Goal: Obtain resource: Download file/media

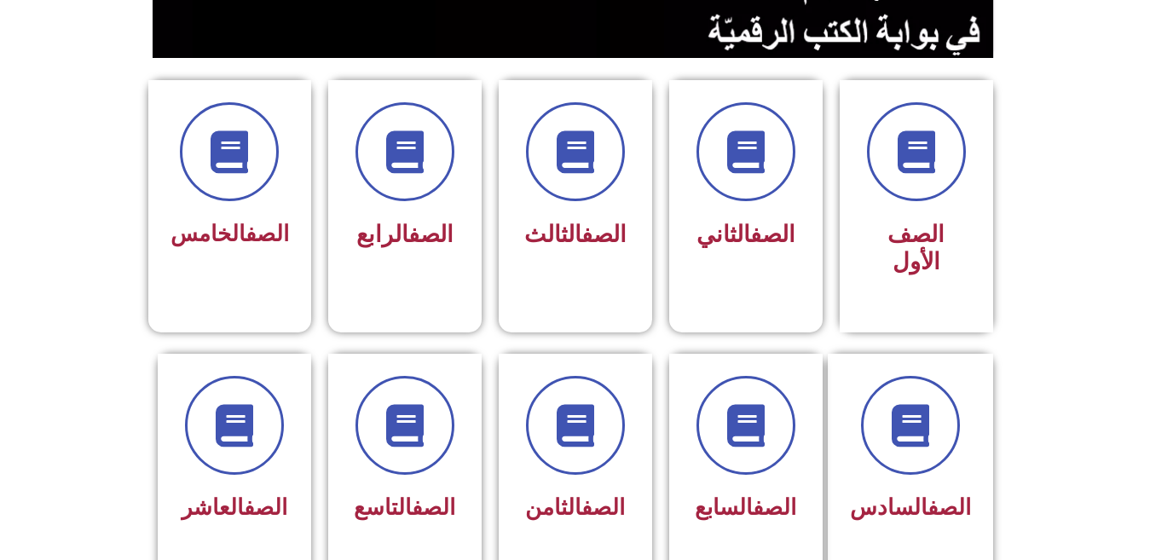
scroll to position [477, 0]
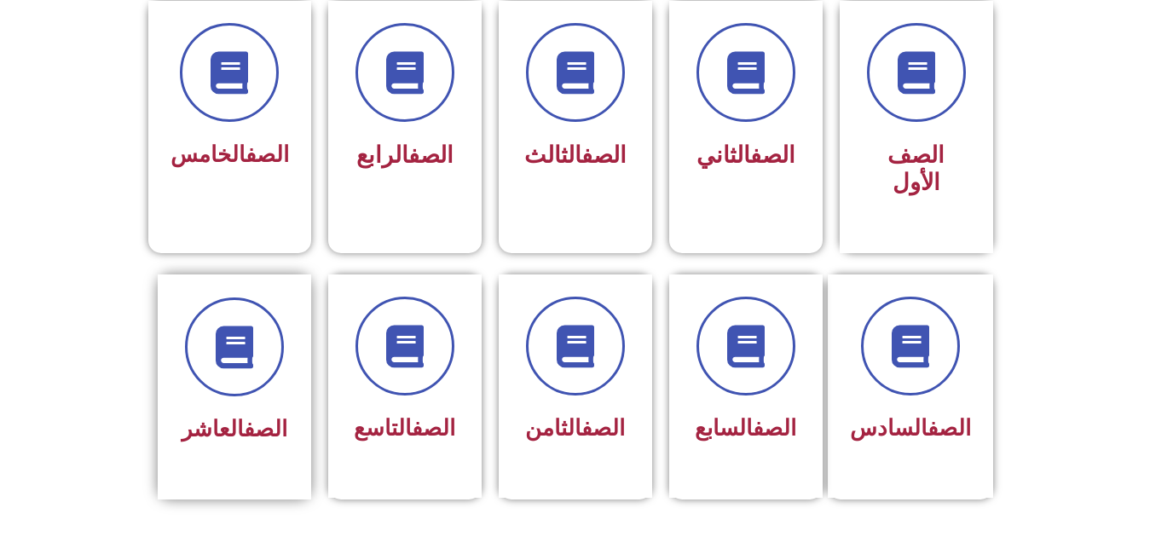
click at [218, 416] on span "الصف العاشر" at bounding box center [235, 429] width 106 height 26
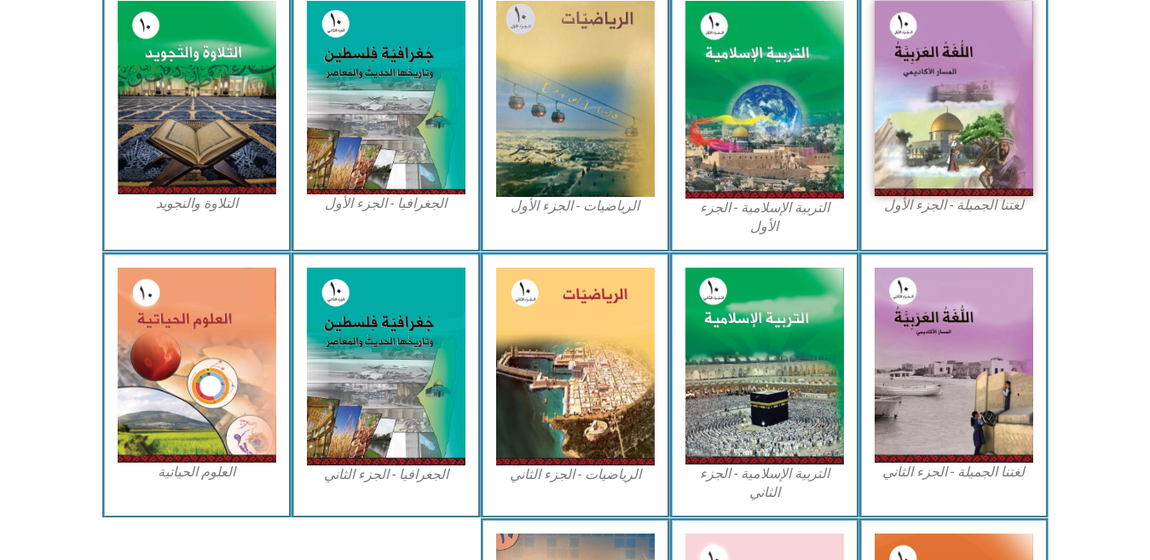
scroll to position [580, 0]
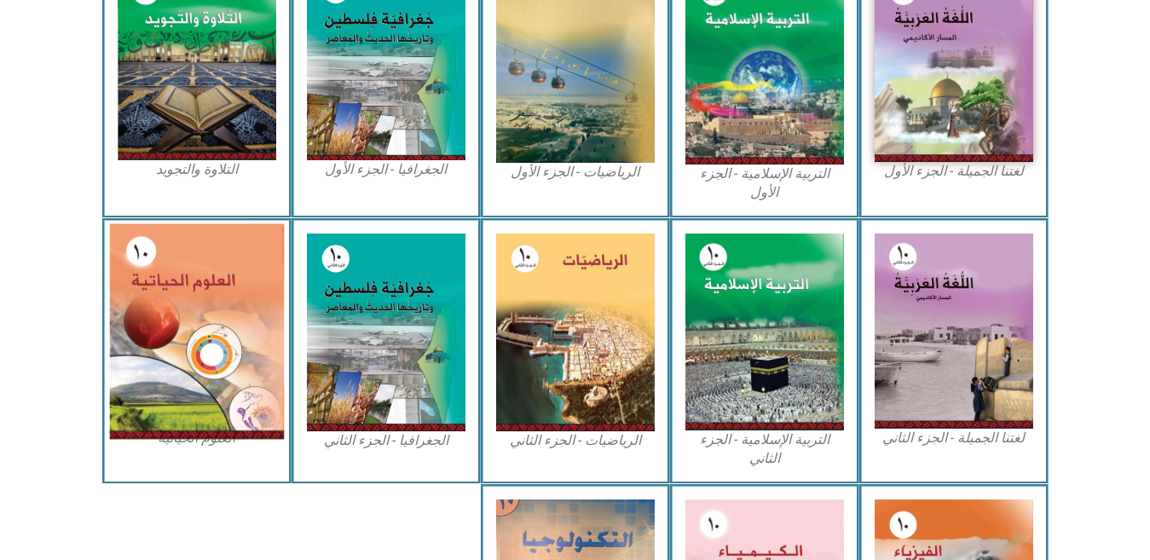
click at [178, 316] on img at bounding box center [196, 331] width 175 height 216
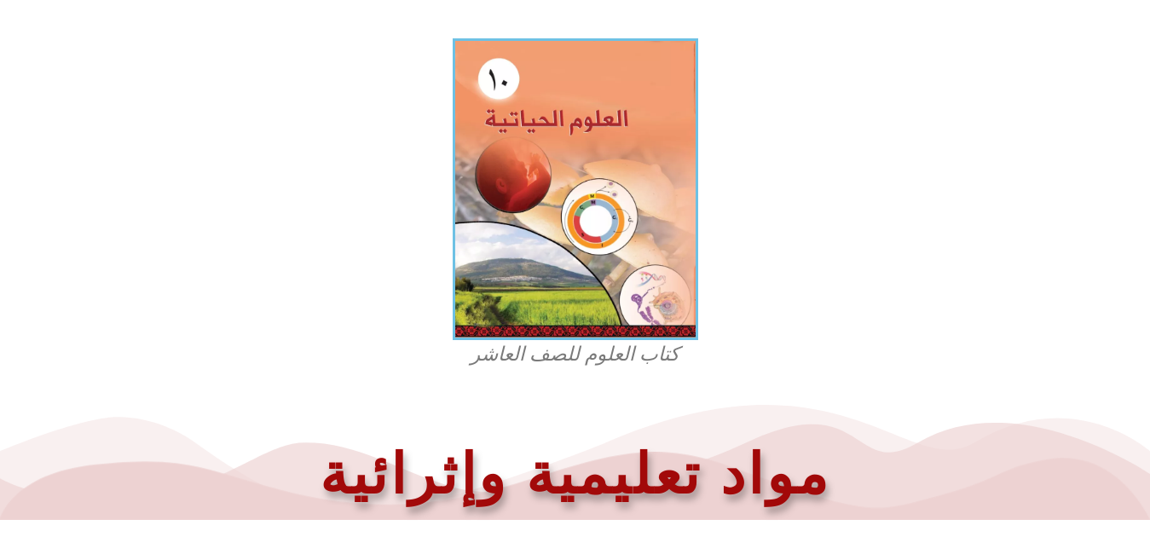
scroll to position [477, 0]
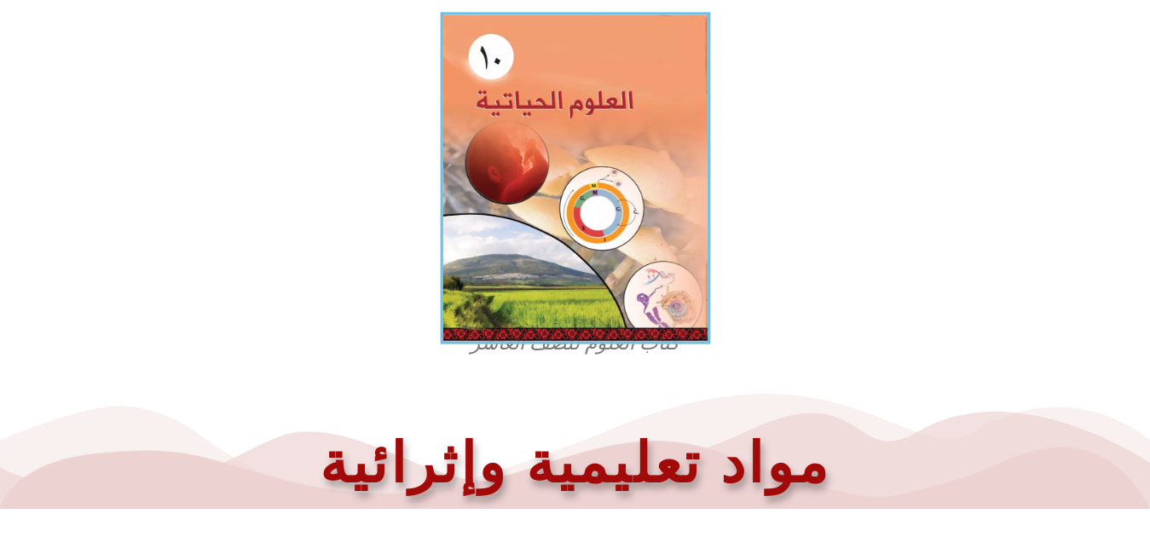
click at [564, 210] on img at bounding box center [575, 178] width 270 height 332
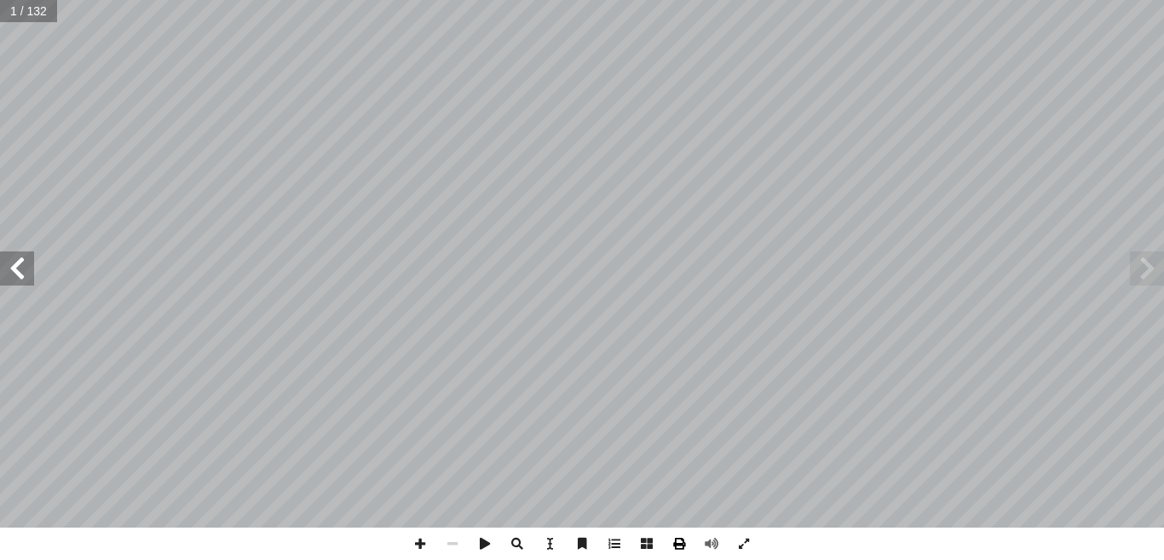
click at [678, 547] on span at bounding box center [679, 544] width 32 height 32
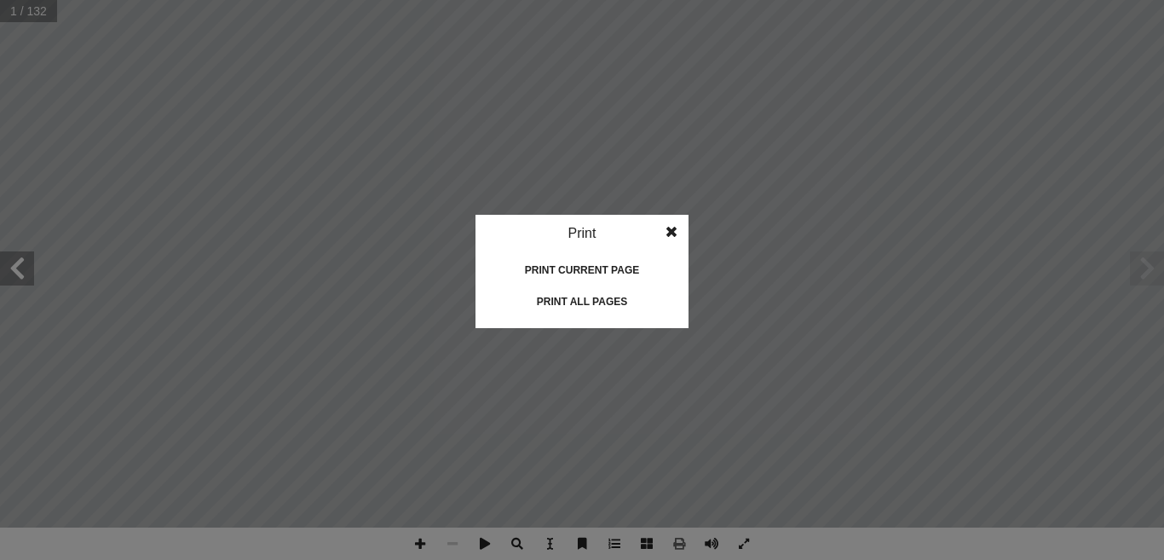
click at [574, 297] on div "Print all pages" at bounding box center [582, 301] width 170 height 27
